Goal: Use online tool/utility: Use online tool/utility

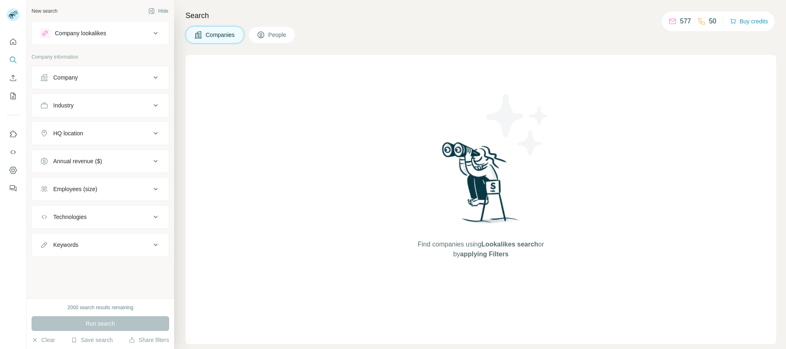
click at [99, 77] on div "Company" at bounding box center [95, 77] width 111 height 8
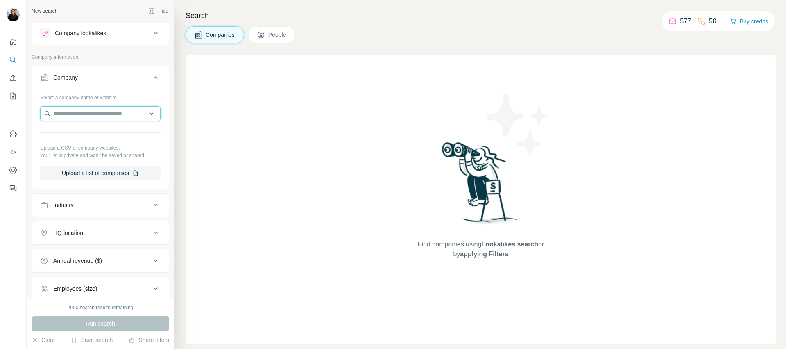
click at [92, 114] on input "text" at bounding box center [100, 113] width 120 height 15
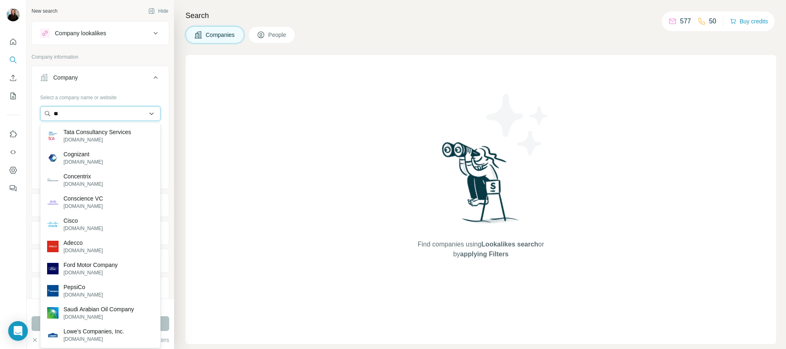
type input "*"
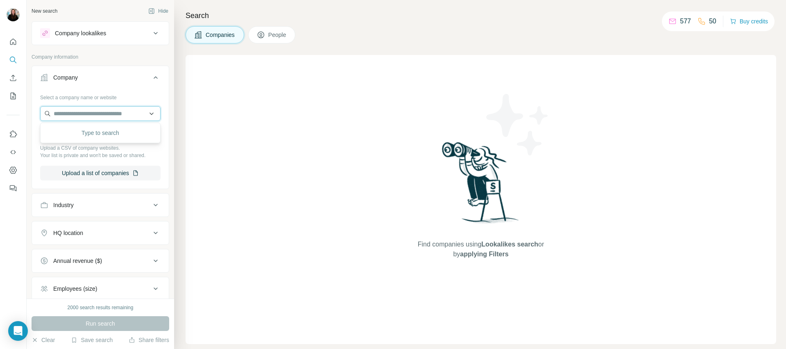
click at [154, 113] on input "text" at bounding box center [100, 113] width 120 height 15
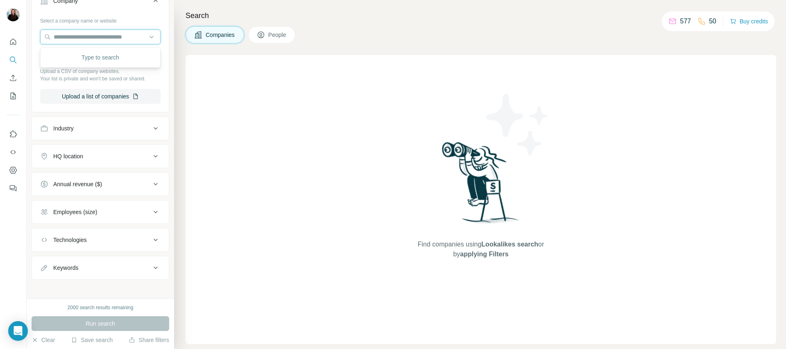
scroll to position [75, 0]
click at [128, 34] on input "text" at bounding box center [100, 38] width 120 height 15
click at [149, 38] on input "text" at bounding box center [100, 38] width 120 height 15
drag, startPoint x: 154, startPoint y: 38, endPoint x: 153, endPoint y: 31, distance: 7.4
click at [153, 38] on input "text" at bounding box center [100, 38] width 120 height 15
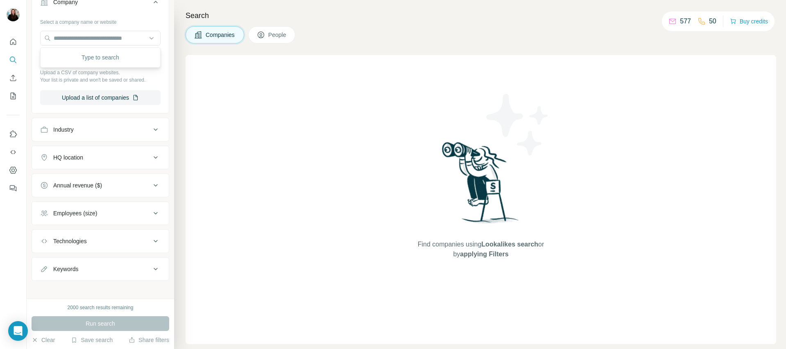
click at [152, 28] on div "Select a company name or website Upload a CSV of company websites. Your list is…" at bounding box center [100, 60] width 120 height 90
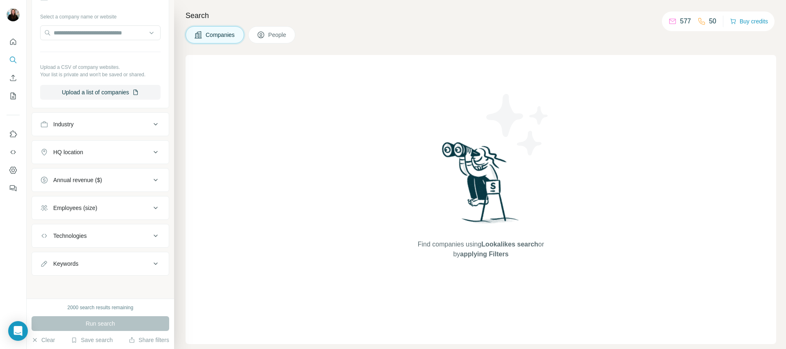
scroll to position [0, 0]
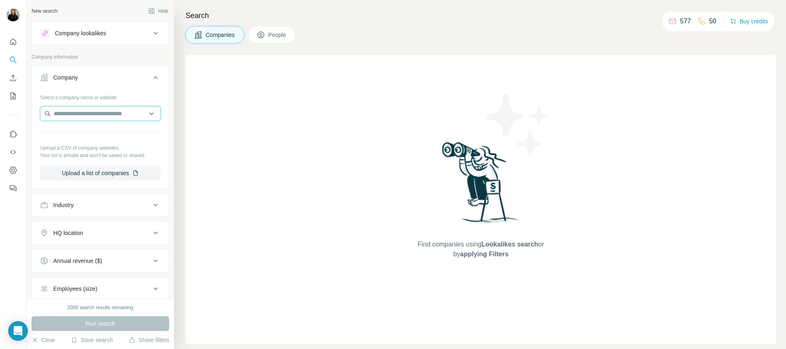
click at [111, 111] on input "text" at bounding box center [100, 113] width 120 height 15
type input "******"
click at [70, 137] on p "[DOMAIN_NAME]" at bounding box center [82, 139] width 39 height 7
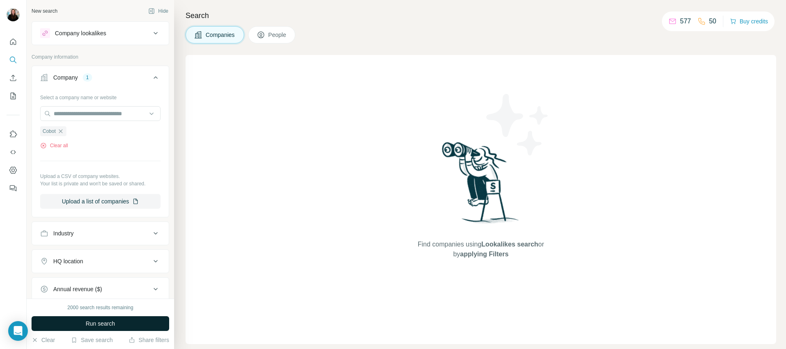
click at [120, 317] on button "Run search" at bounding box center [101, 323] width 138 height 15
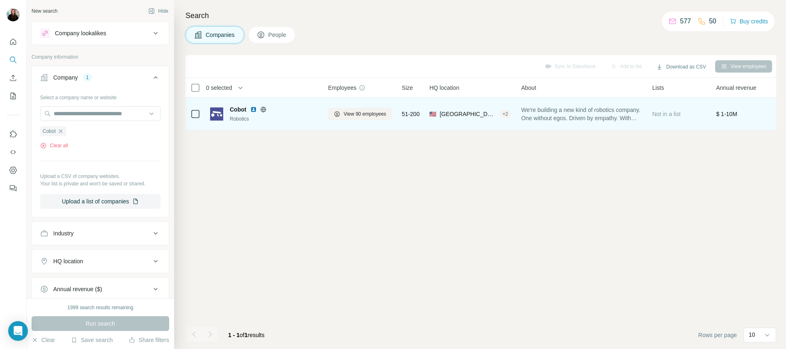
click at [233, 120] on div "Robotics" at bounding box center [274, 118] width 88 height 7
click at [240, 110] on span "Cobot" at bounding box center [238, 109] width 16 height 8
